Goal: Transaction & Acquisition: Purchase product/service

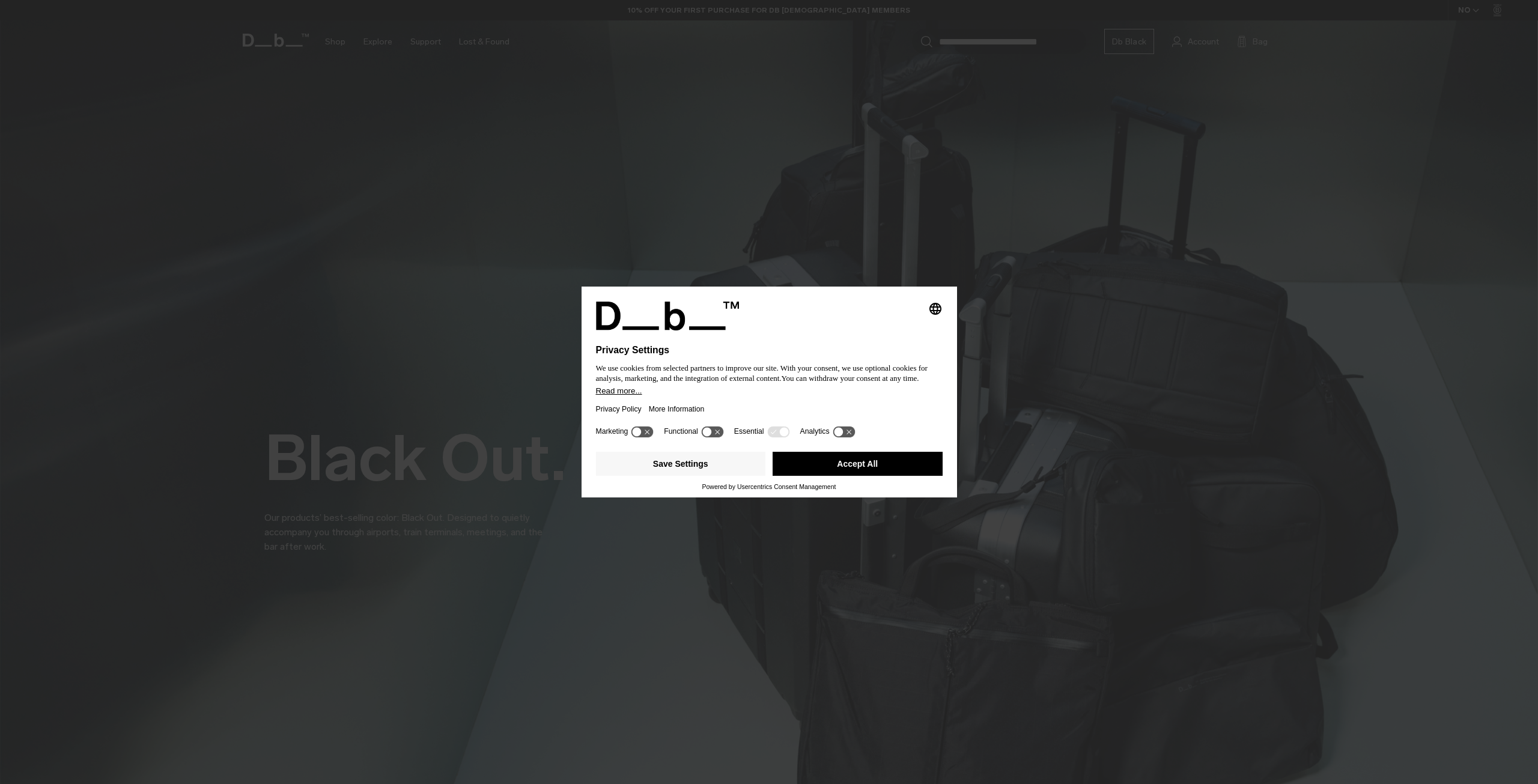
click at [887, 466] on button "Accept All" at bounding box center [858, 464] width 170 height 24
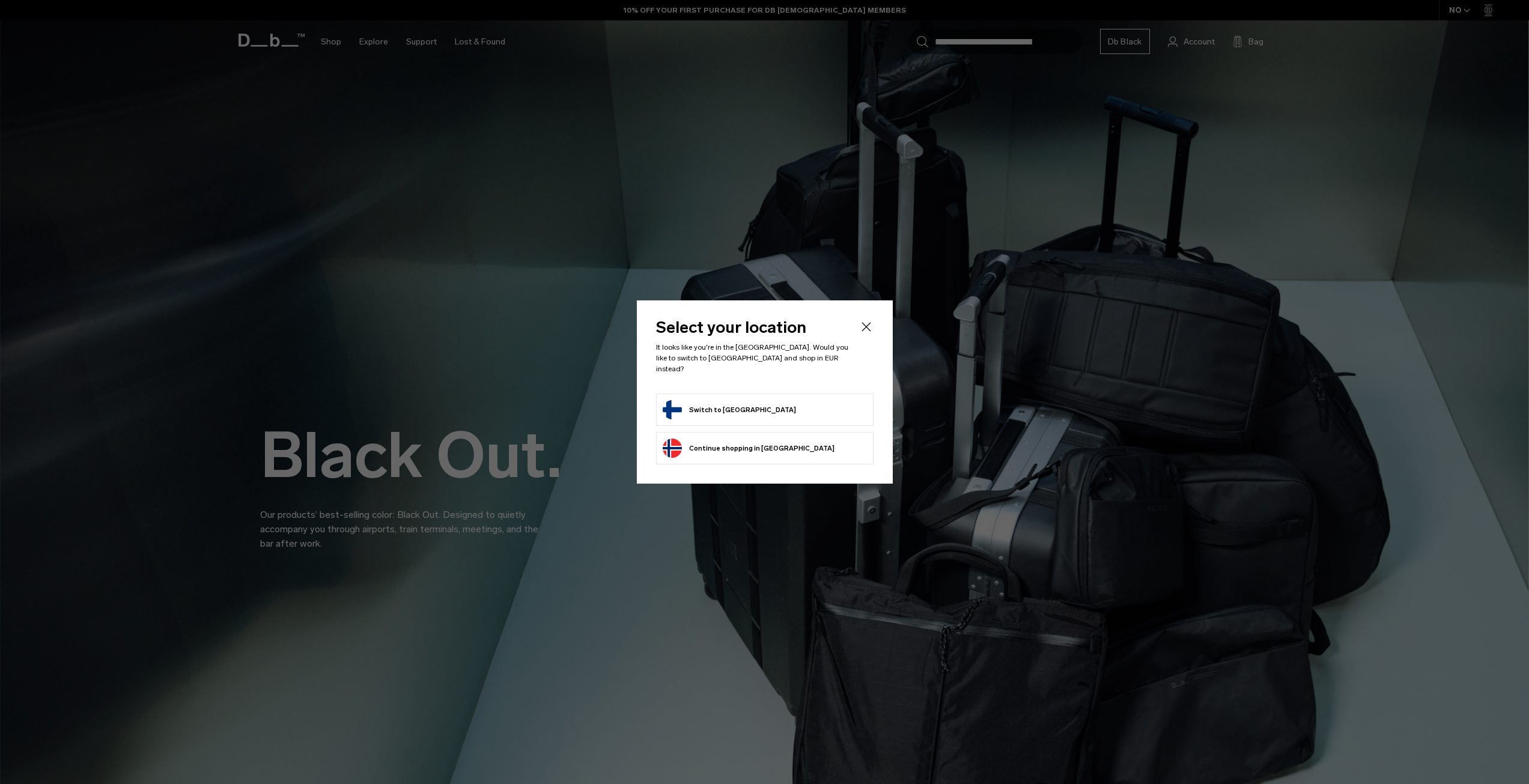
click at [818, 405] on form "Switch to [GEOGRAPHIC_DATA]" at bounding box center [764, 409] width 204 height 19
click at [683, 404] on button "Switch to [GEOGRAPHIC_DATA]" at bounding box center [729, 409] width 134 height 19
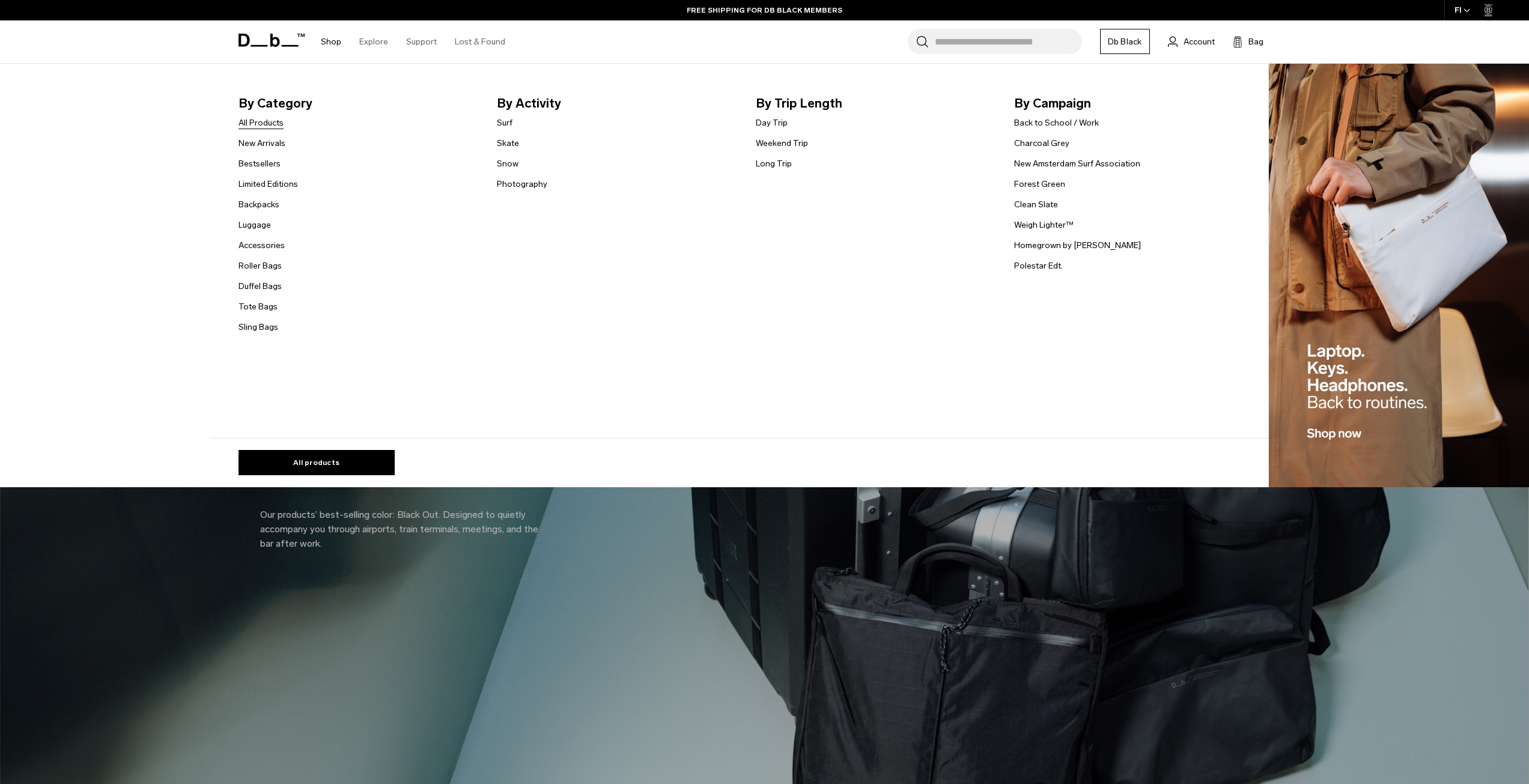
click at [282, 124] on link "All Products" at bounding box center [261, 123] width 45 height 13
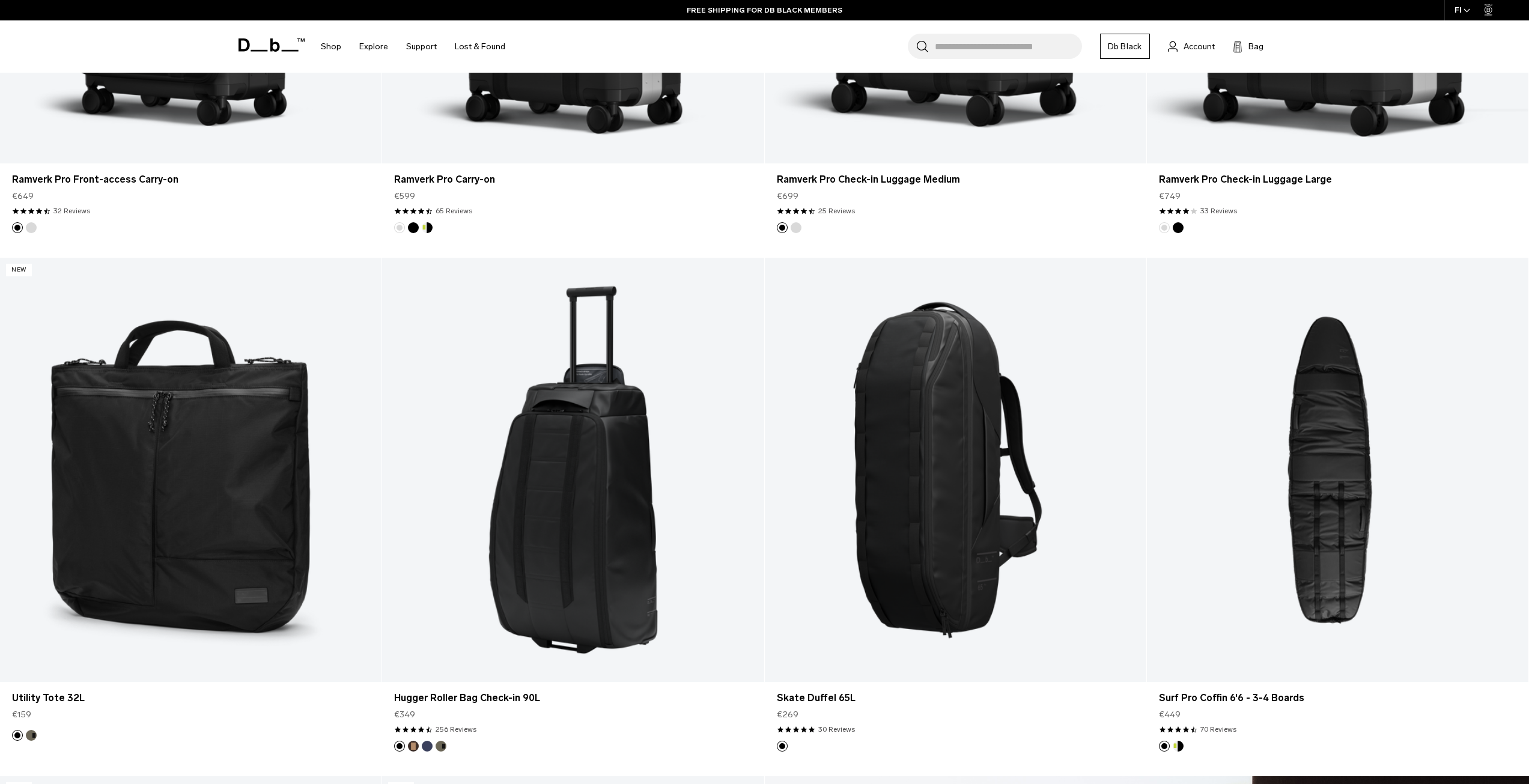
scroll to position [1381, 0]
